Goal: Transaction & Acquisition: Purchase product/service

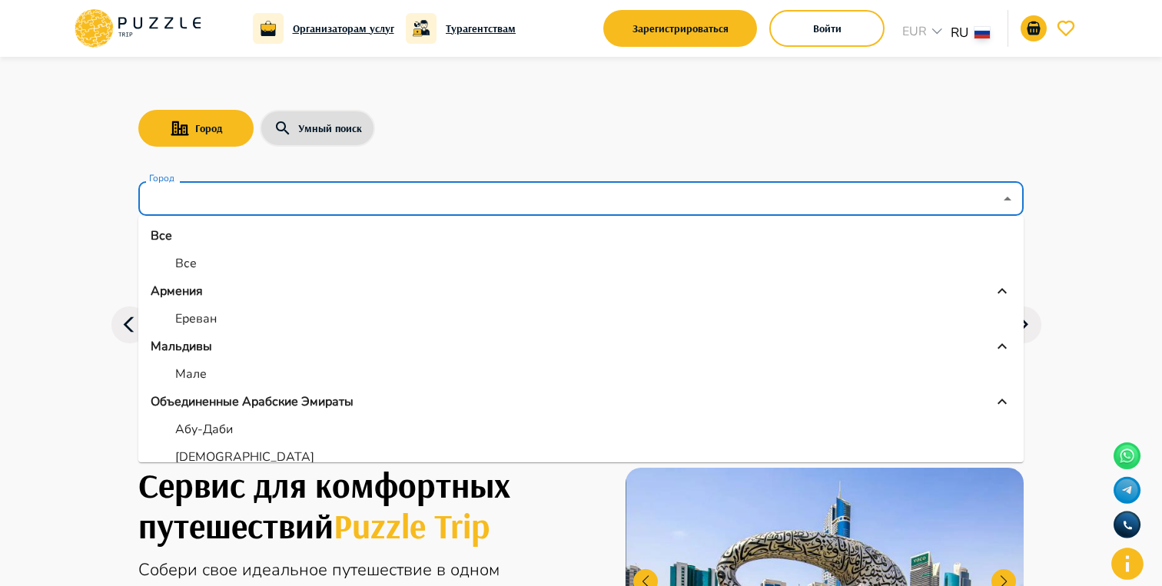
click at [303, 191] on input "Город" at bounding box center [570, 198] width 848 height 29
click at [227, 314] on li "Ереван" at bounding box center [580, 319] width 885 height 28
type input "******"
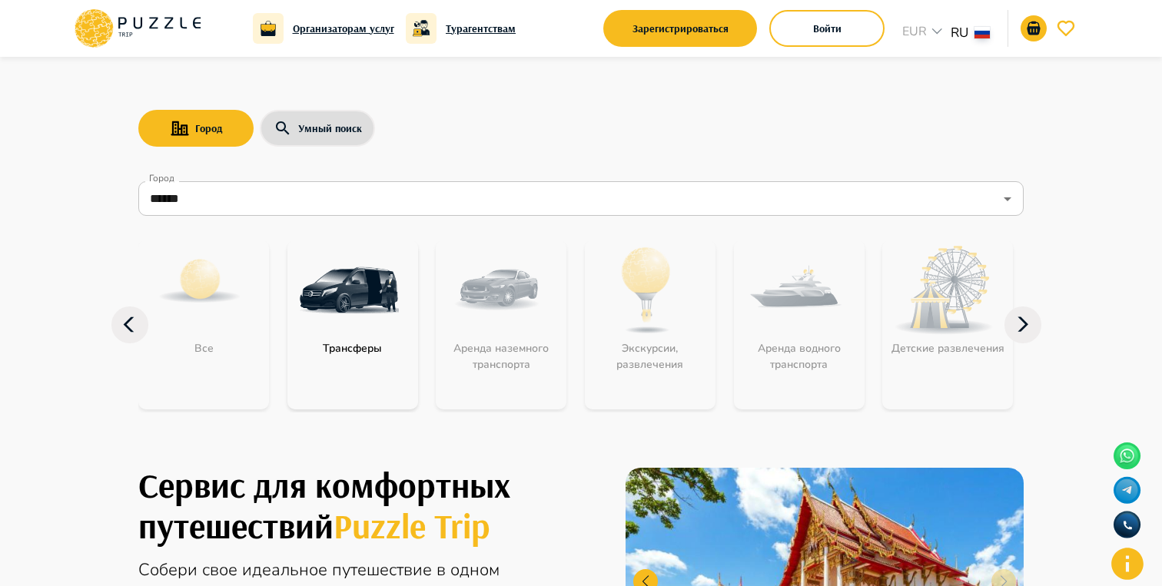
click at [376, 303] on img at bounding box center [349, 291] width 100 height 100
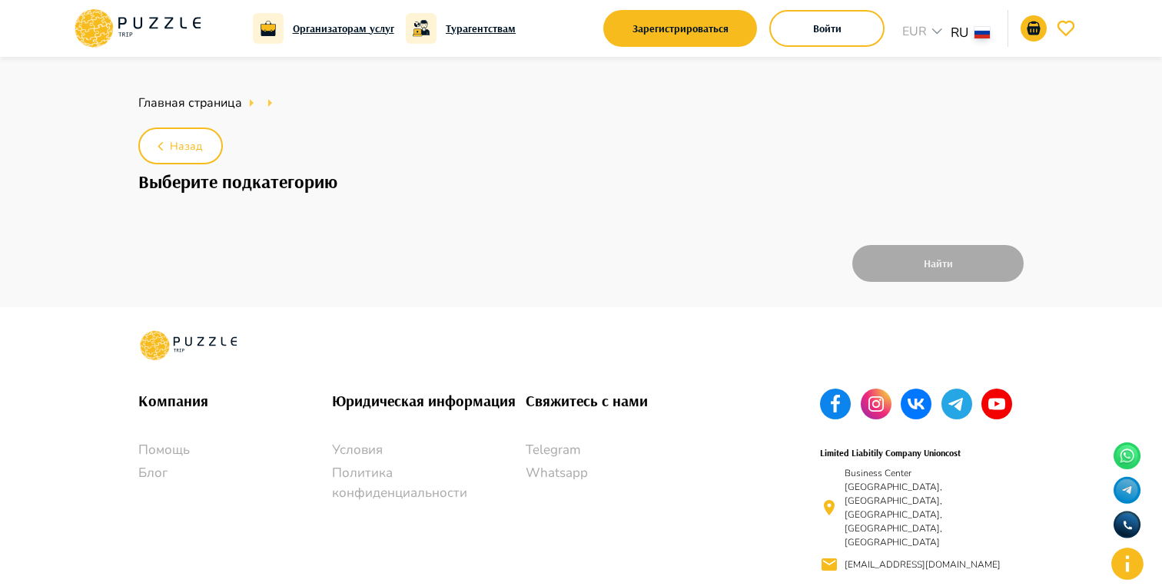
click at [151, 26] on icon at bounding box center [153, 24] width 8 height 12
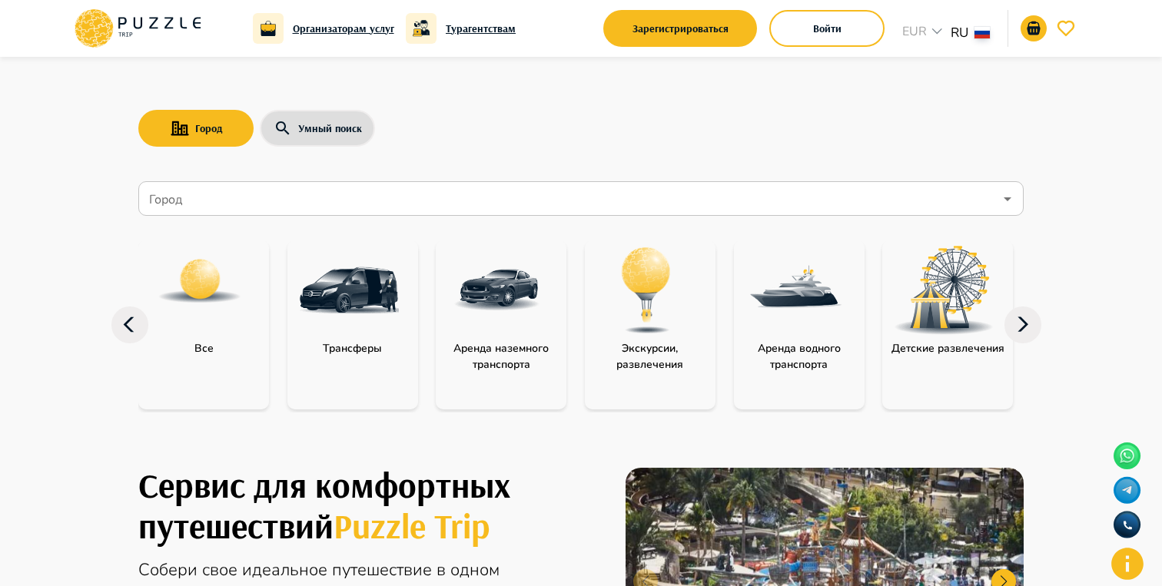
click at [539, 320] on img at bounding box center [497, 291] width 100 height 100
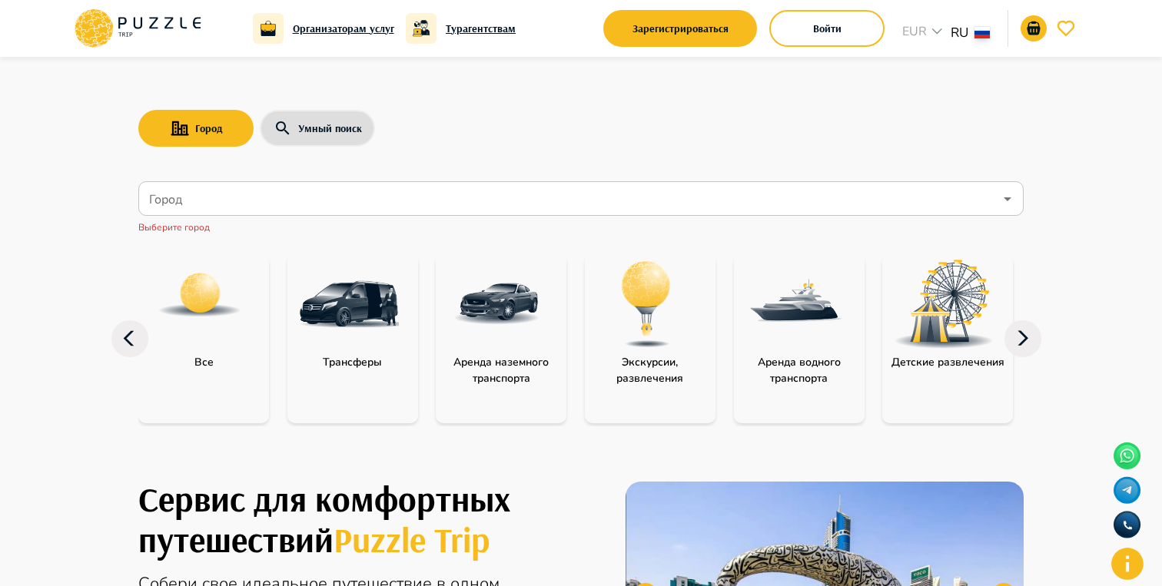
click at [638, 339] on img at bounding box center [646, 304] width 100 height 100
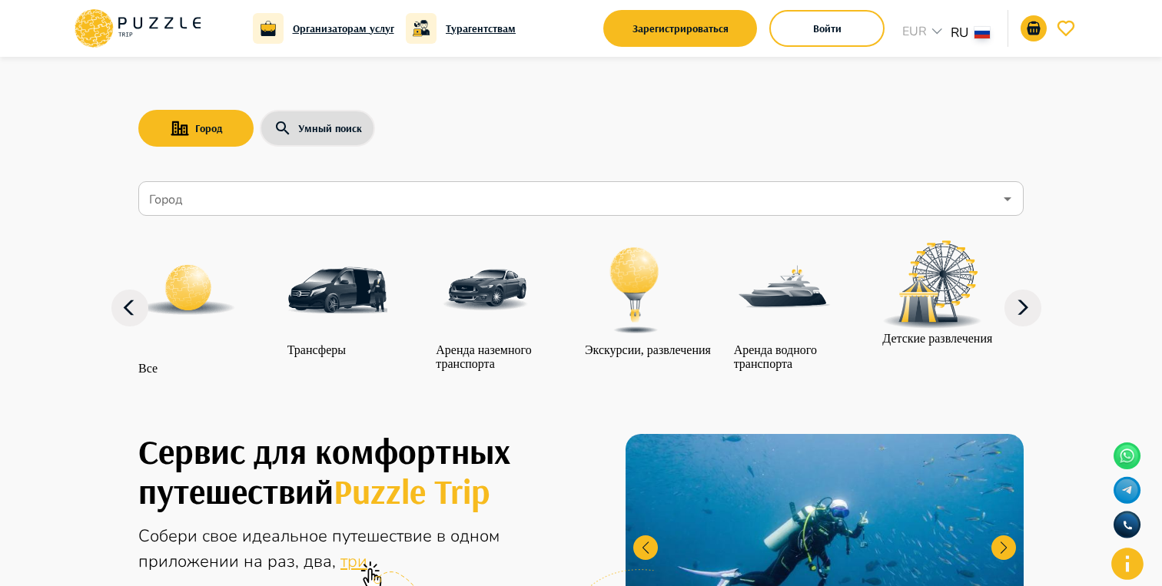
click at [424, 191] on input "Город" at bounding box center [570, 198] width 848 height 29
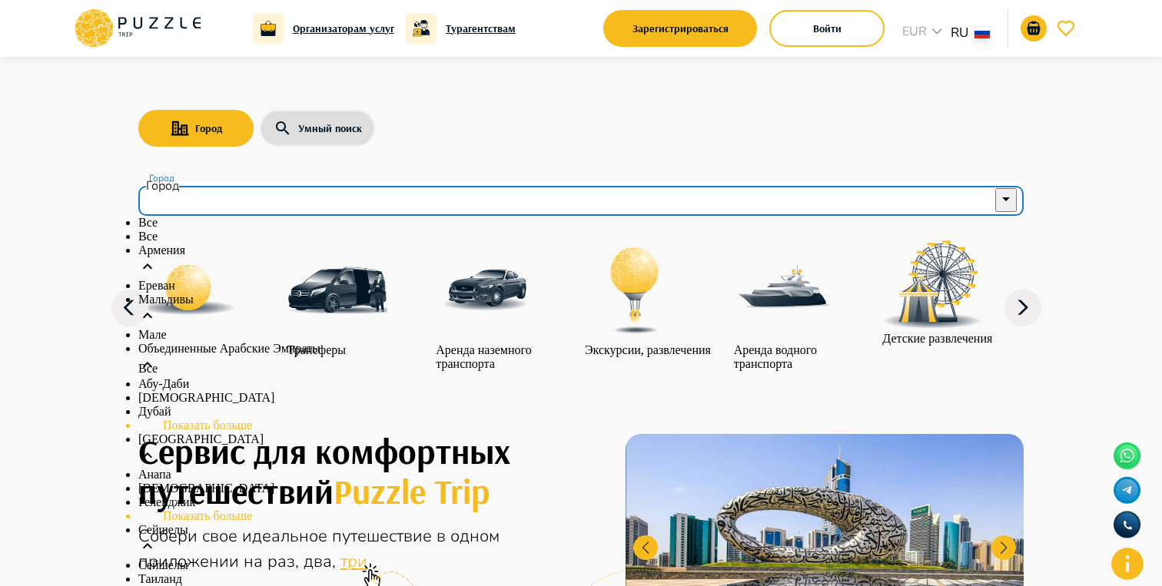
click at [356, 244] on li "Все" at bounding box center [580, 237] width 885 height 14
type input "***"
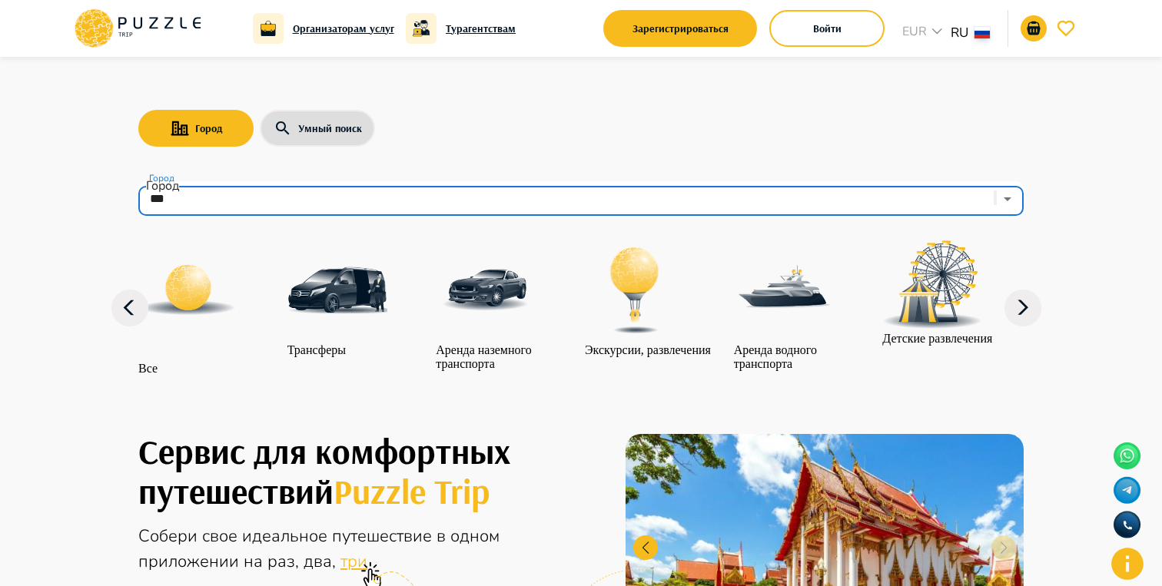
click at [513, 333] on img at bounding box center [486, 291] width 100 height 100
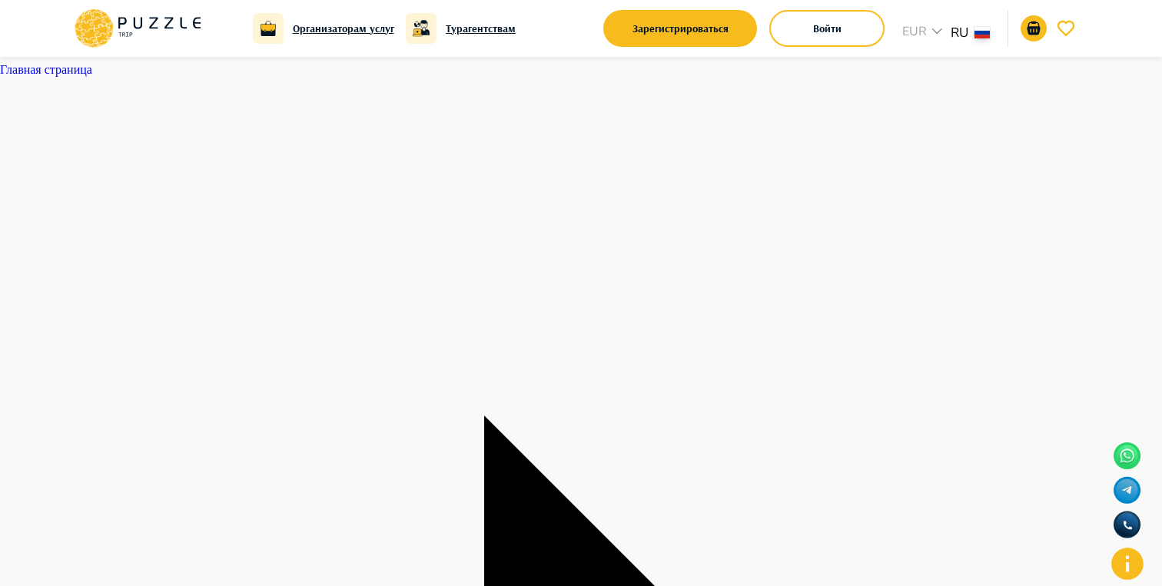
click at [158, 46] on icon at bounding box center [137, 28] width 131 height 40
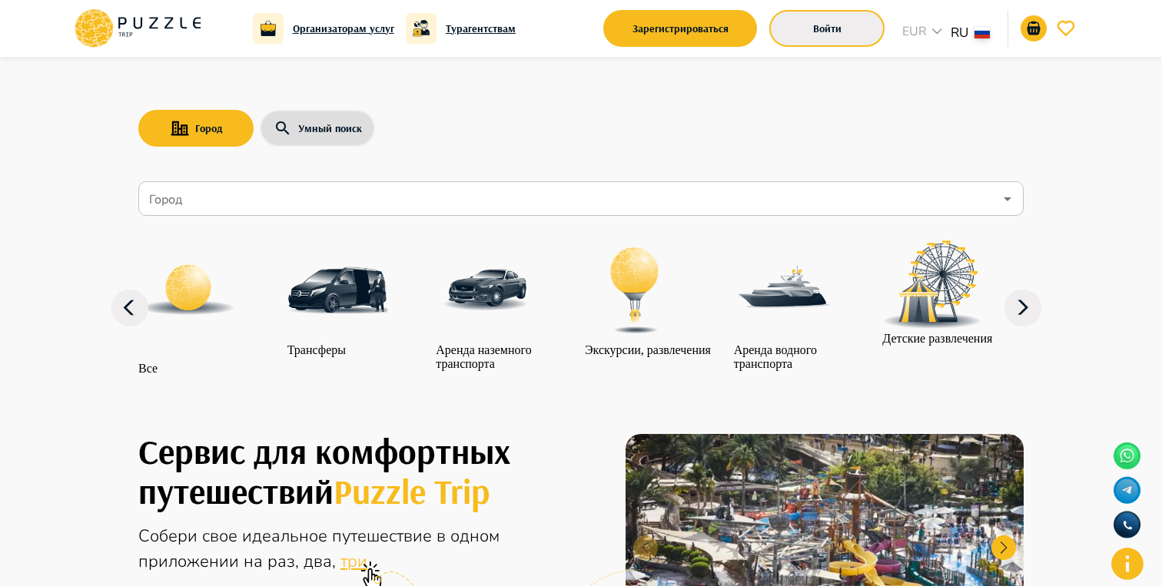
click at [798, 32] on button "Войти" at bounding box center [826, 28] width 115 height 37
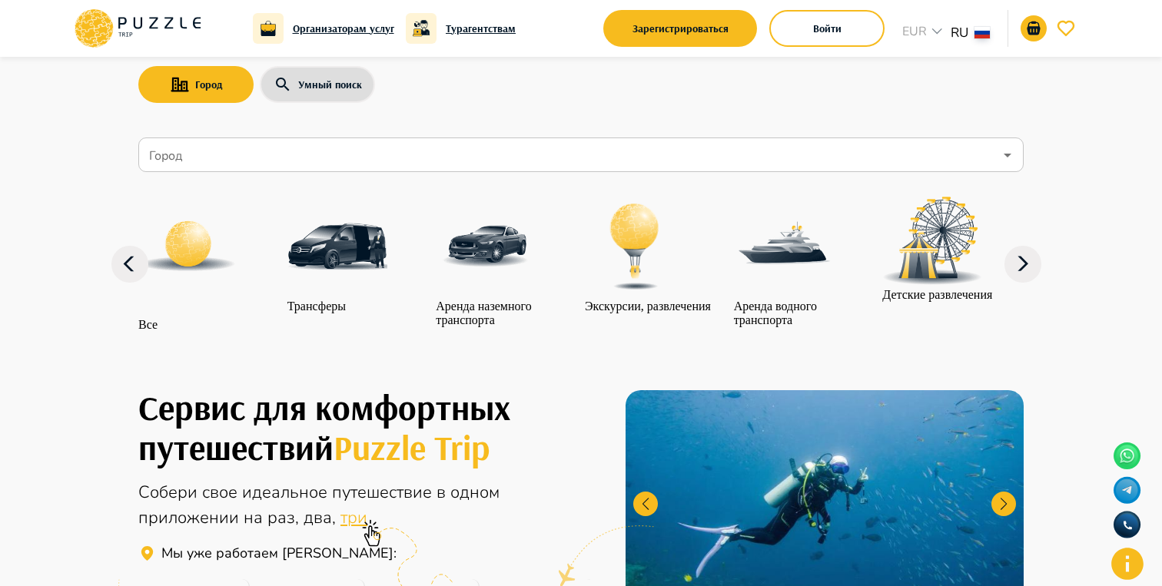
scroll to position [51, 0]
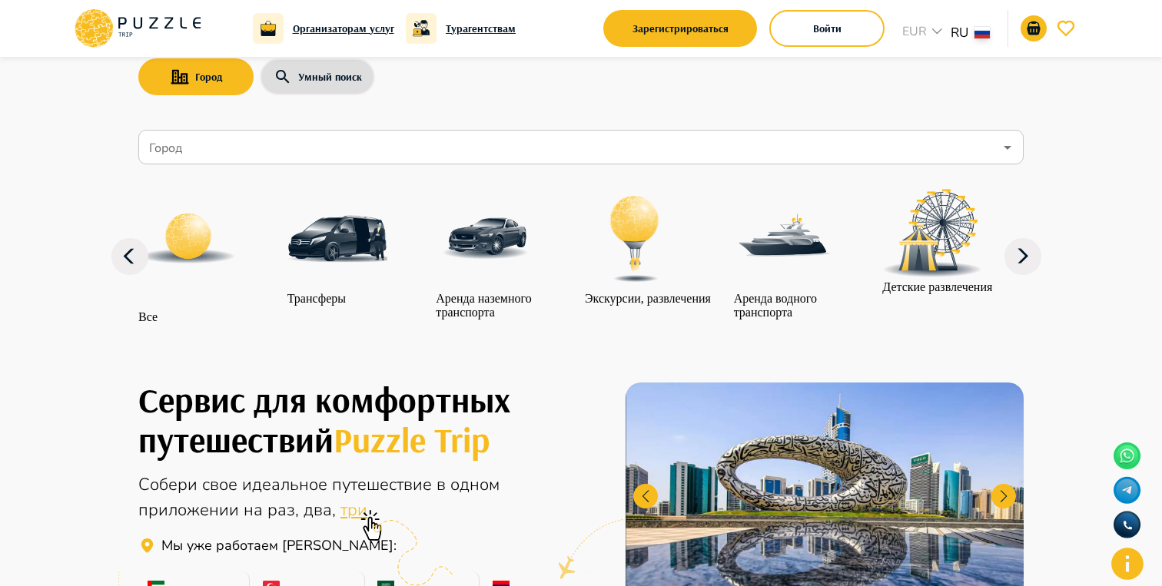
click at [1024, 263] on icon at bounding box center [1022, 255] width 11 height 15
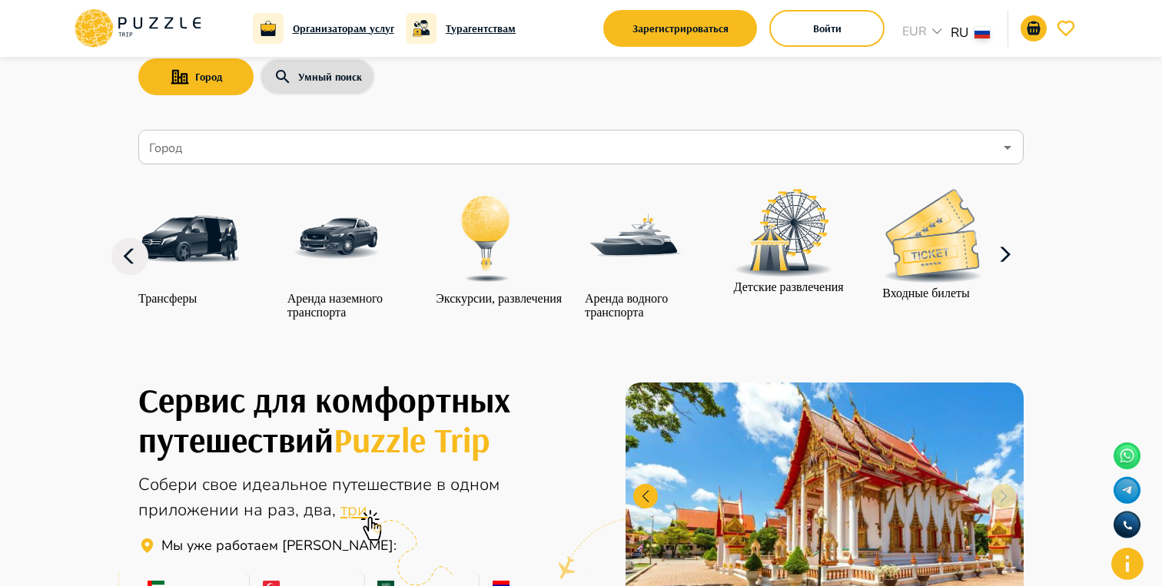
click at [812, 138] on input "Город" at bounding box center [570, 147] width 848 height 29
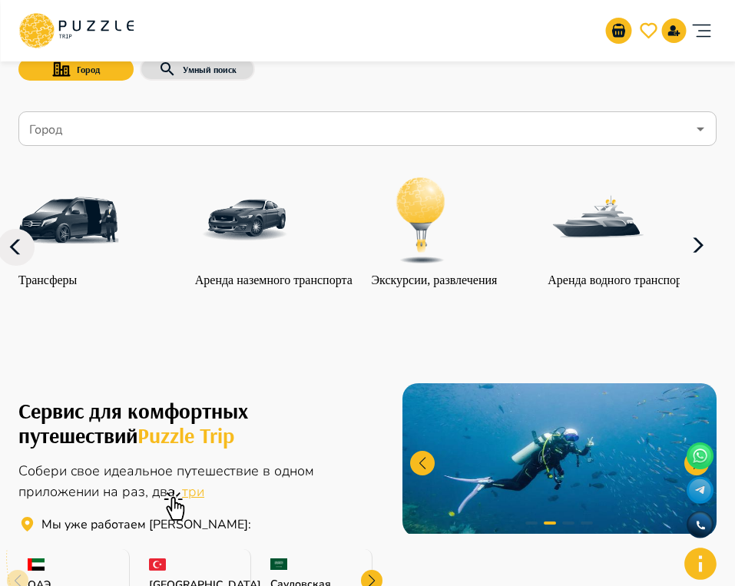
click at [345, 96] on div "Город Умный поиск Город Город Все Трансферы Аренда наземного транспорта Экскурс…" at bounding box center [367, 178] width 735 height 341
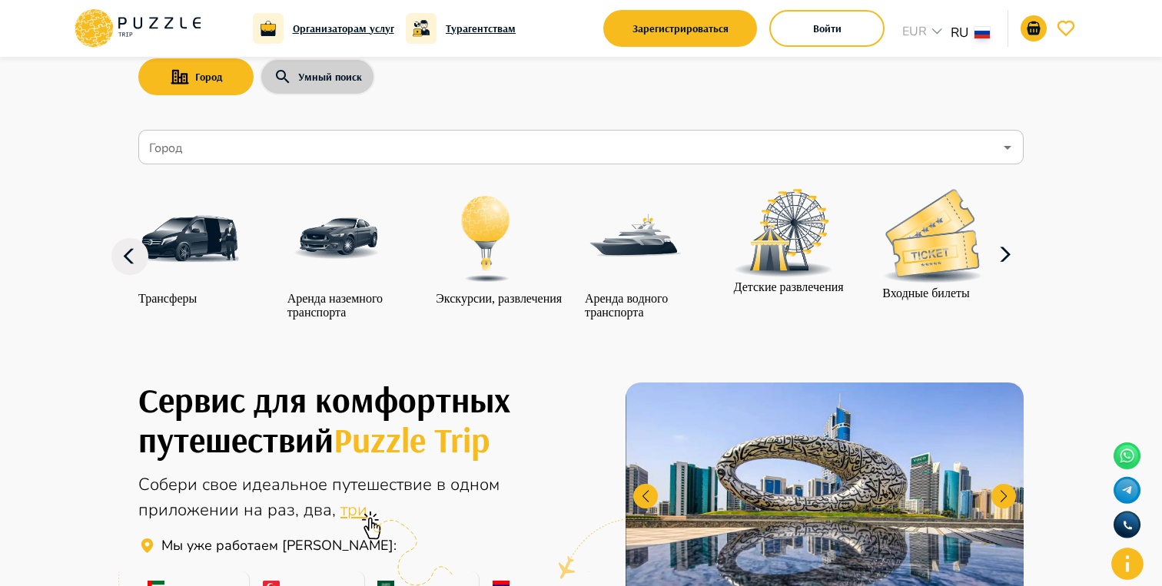
click at [324, 86] on button "Умный поиск" at bounding box center [317, 76] width 115 height 37
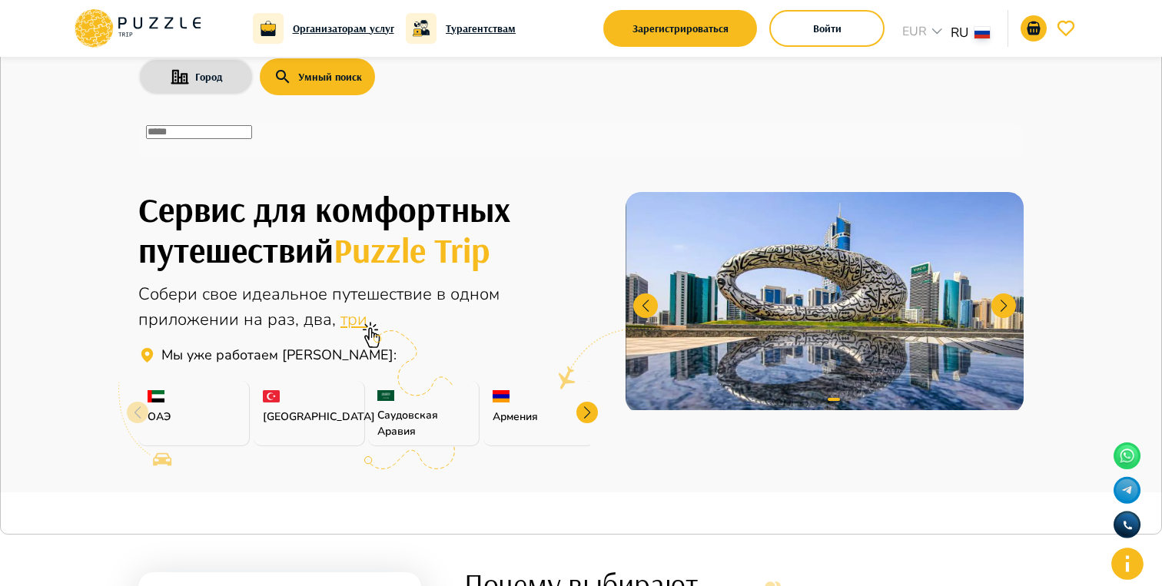
click at [252, 138] on input "text" at bounding box center [199, 132] width 106 height 14
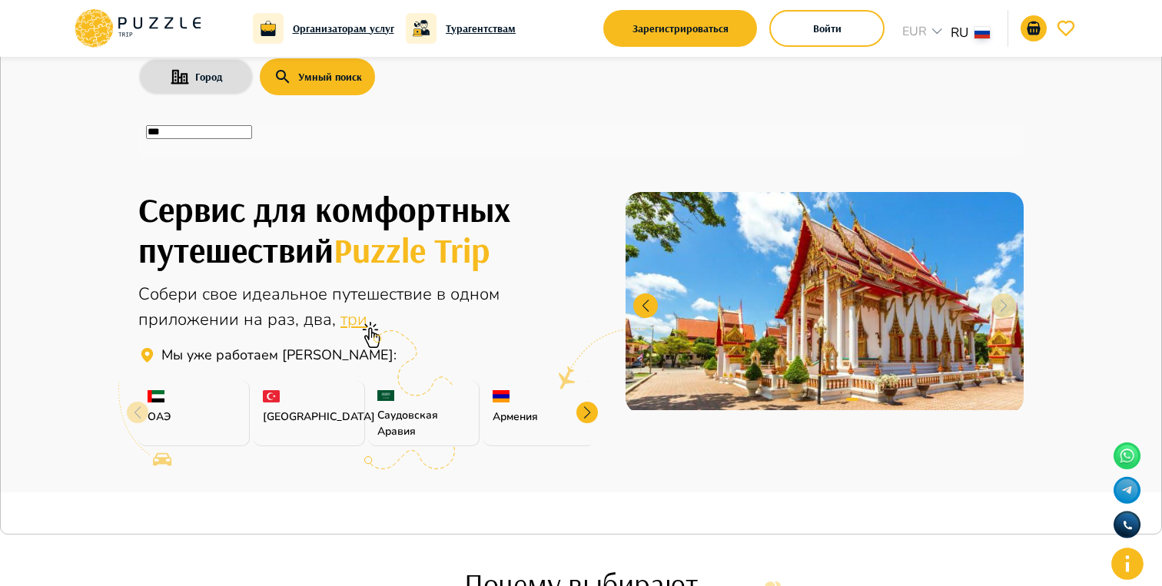
type input "****"
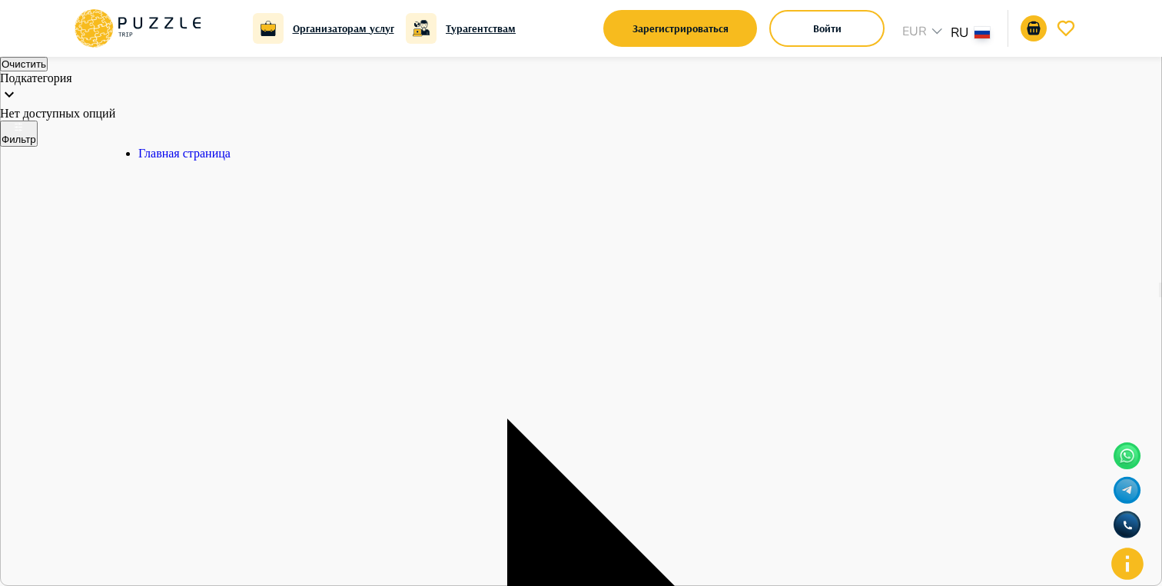
click at [200, 37] on icon at bounding box center [137, 28] width 131 height 40
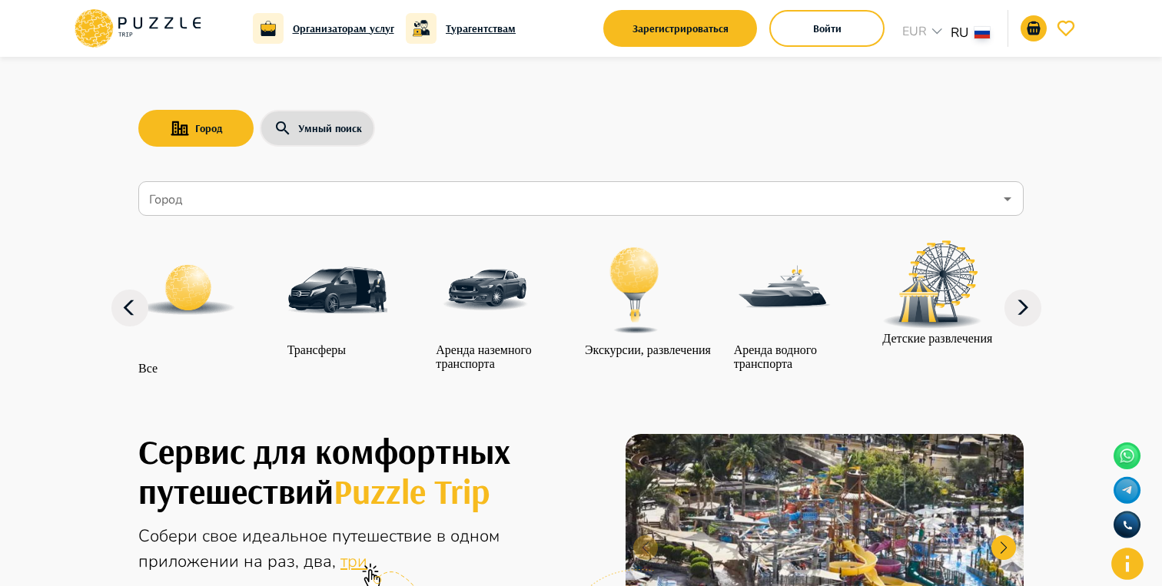
click at [291, 197] on input "Город" at bounding box center [570, 198] width 848 height 29
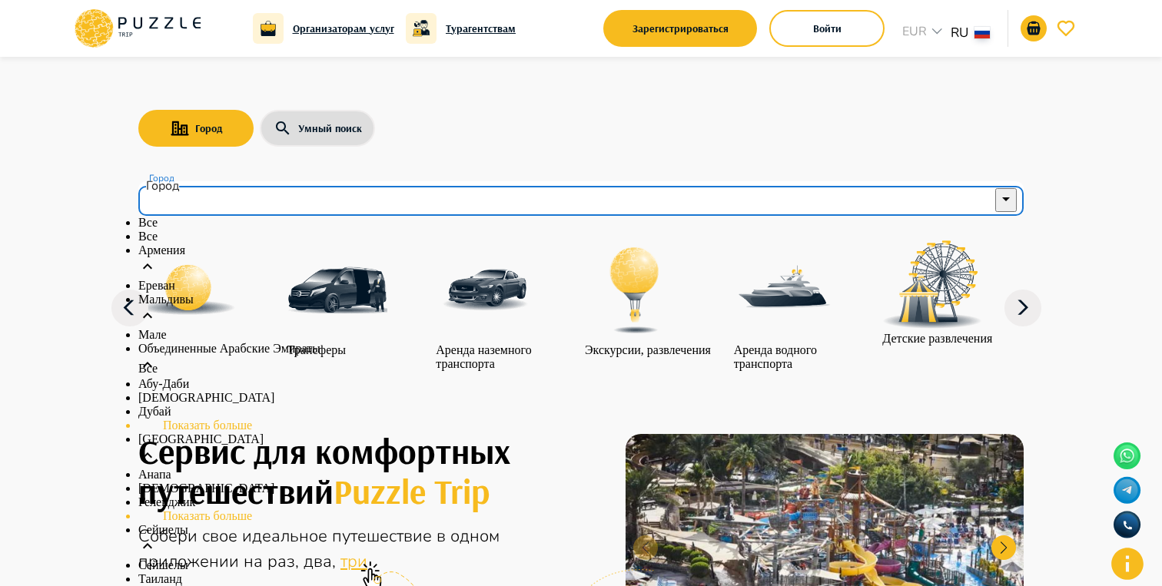
click at [277, 244] on li "Все" at bounding box center [580, 237] width 885 height 14
type input "***"
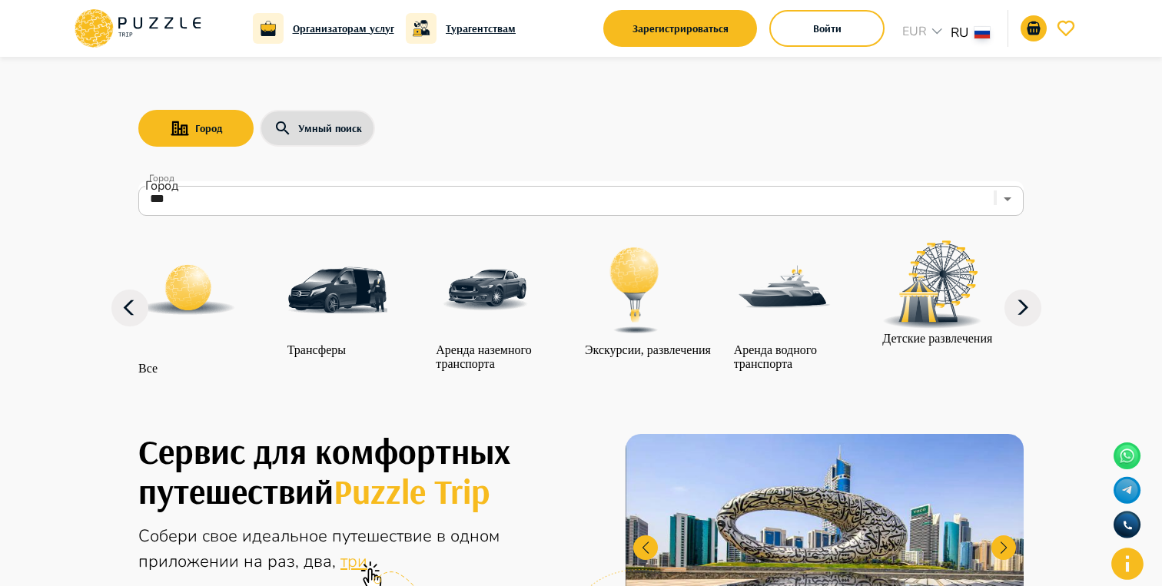
click at [552, 332] on div at bounding box center [506, 292] width 141 height 103
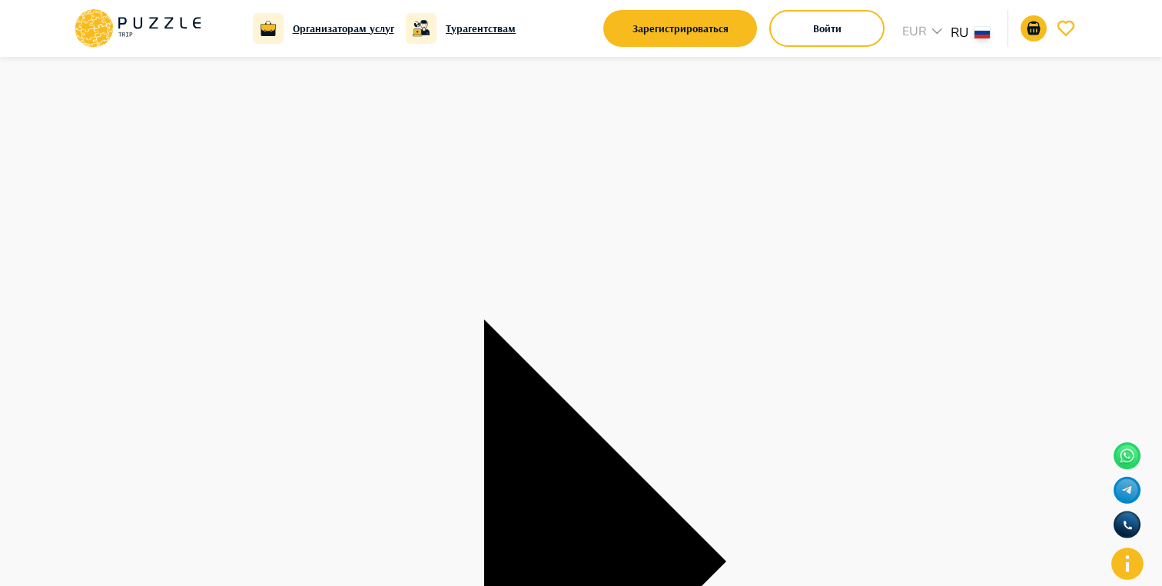
scroll to position [97, 0]
